Goal: Find specific page/section: Find specific page/section

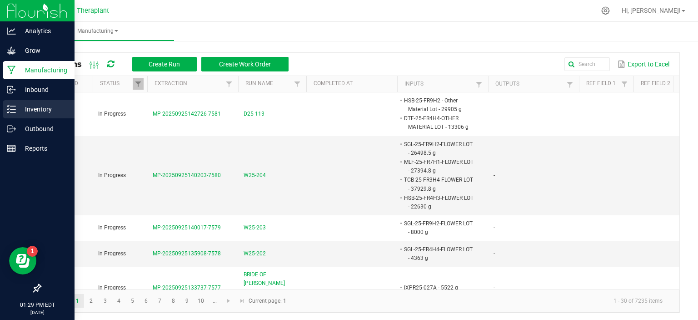
click at [30, 107] on p "Inventory" at bounding box center [43, 109] width 55 height 11
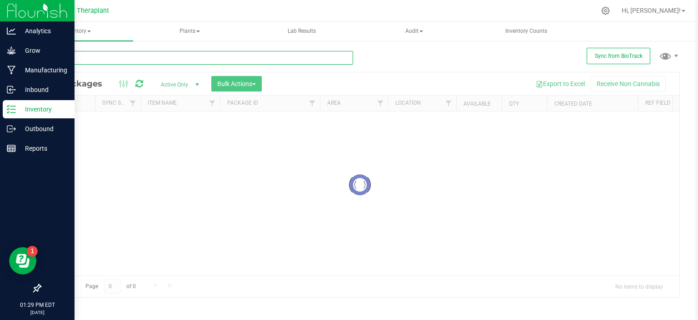
click at [194, 56] on input "text" at bounding box center [196, 58] width 313 height 14
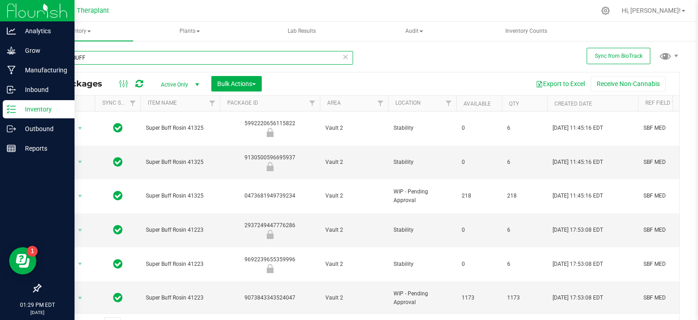
type input "SUPER BUFF"
click at [159, 55] on input "SUPER BUFF" at bounding box center [196, 58] width 313 height 14
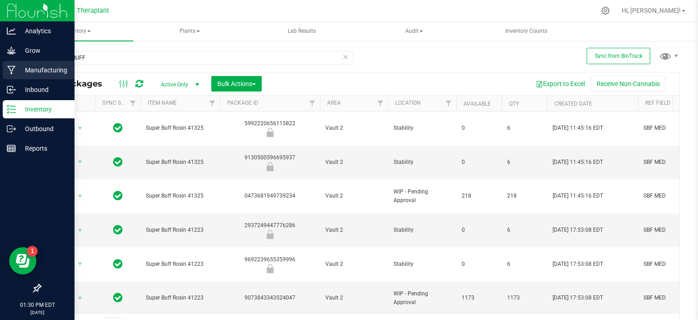
click at [31, 69] on p "Manufacturing" at bounding box center [43, 70] width 55 height 11
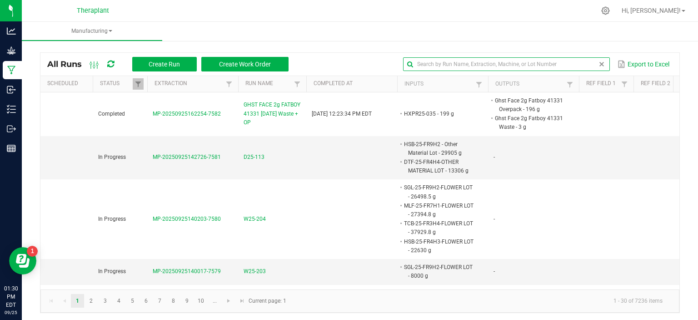
click at [576, 60] on input "text" at bounding box center [506, 64] width 207 height 14
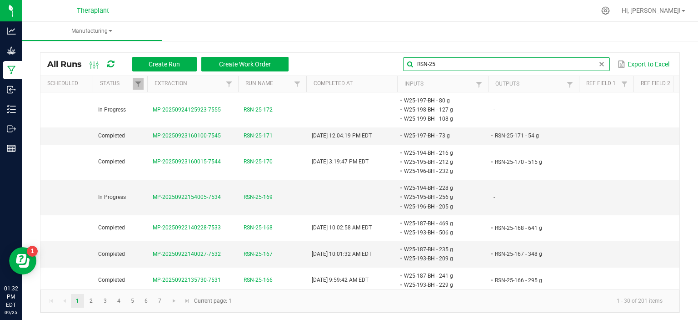
click at [446, 63] on input "RSN-25" at bounding box center [506, 64] width 207 height 14
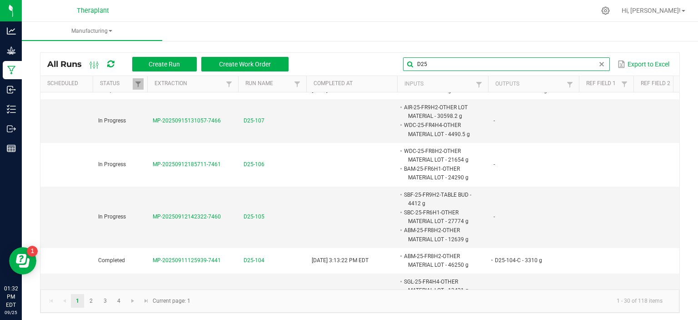
scroll to position [318, 0]
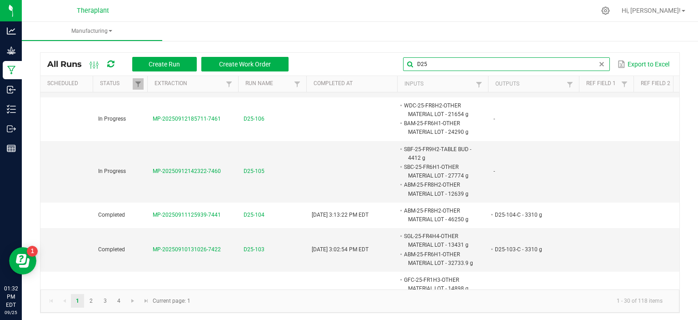
type input "D25"
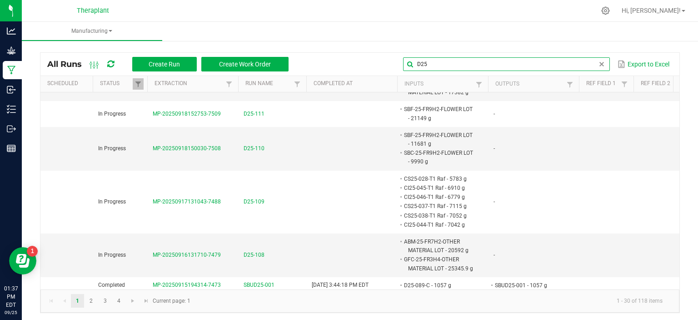
scroll to position [91, 0]
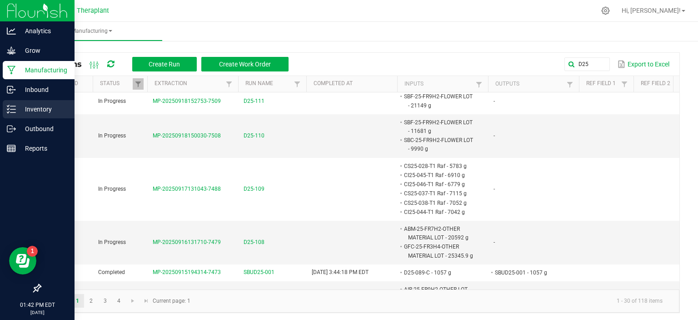
click at [58, 108] on p "Inventory" at bounding box center [43, 109] width 55 height 11
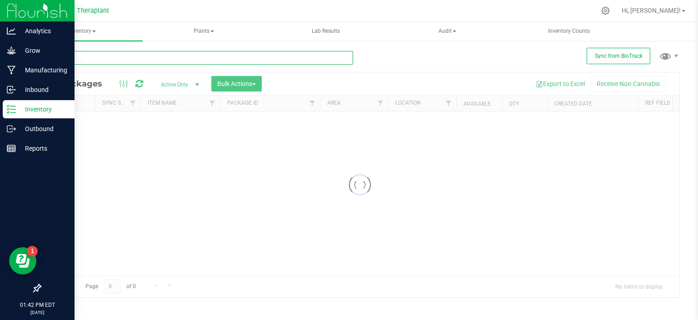
click at [126, 58] on input "text" at bounding box center [196, 58] width 313 height 14
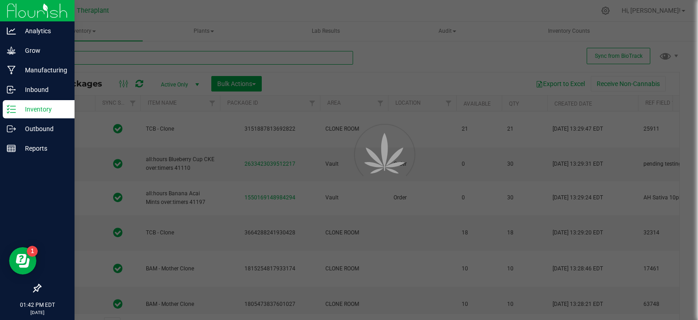
type input "MLF-25"
type input "[DATE]"
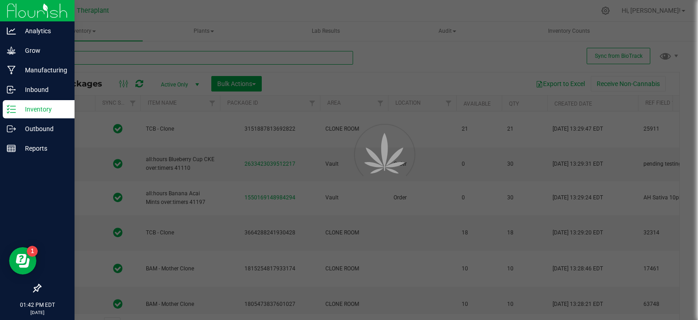
type input "[DATE]"
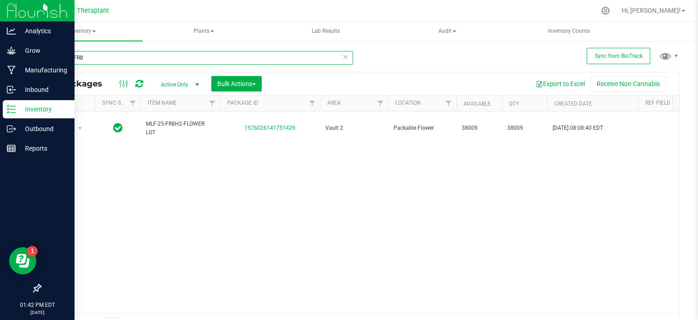
type input "MLF-25-FR8"
